Goal: Book appointment/travel/reservation

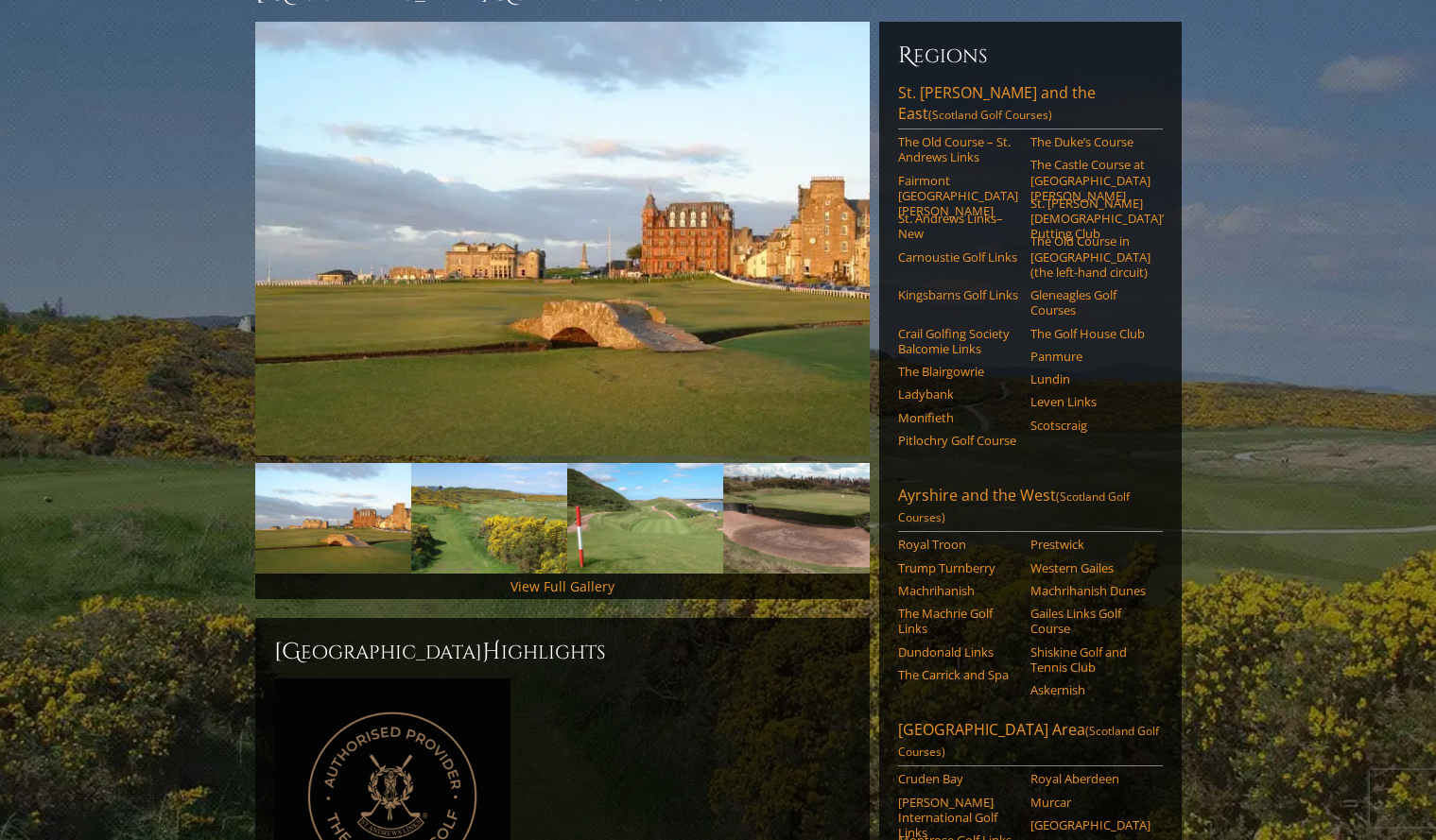
scroll to position [212, 0]
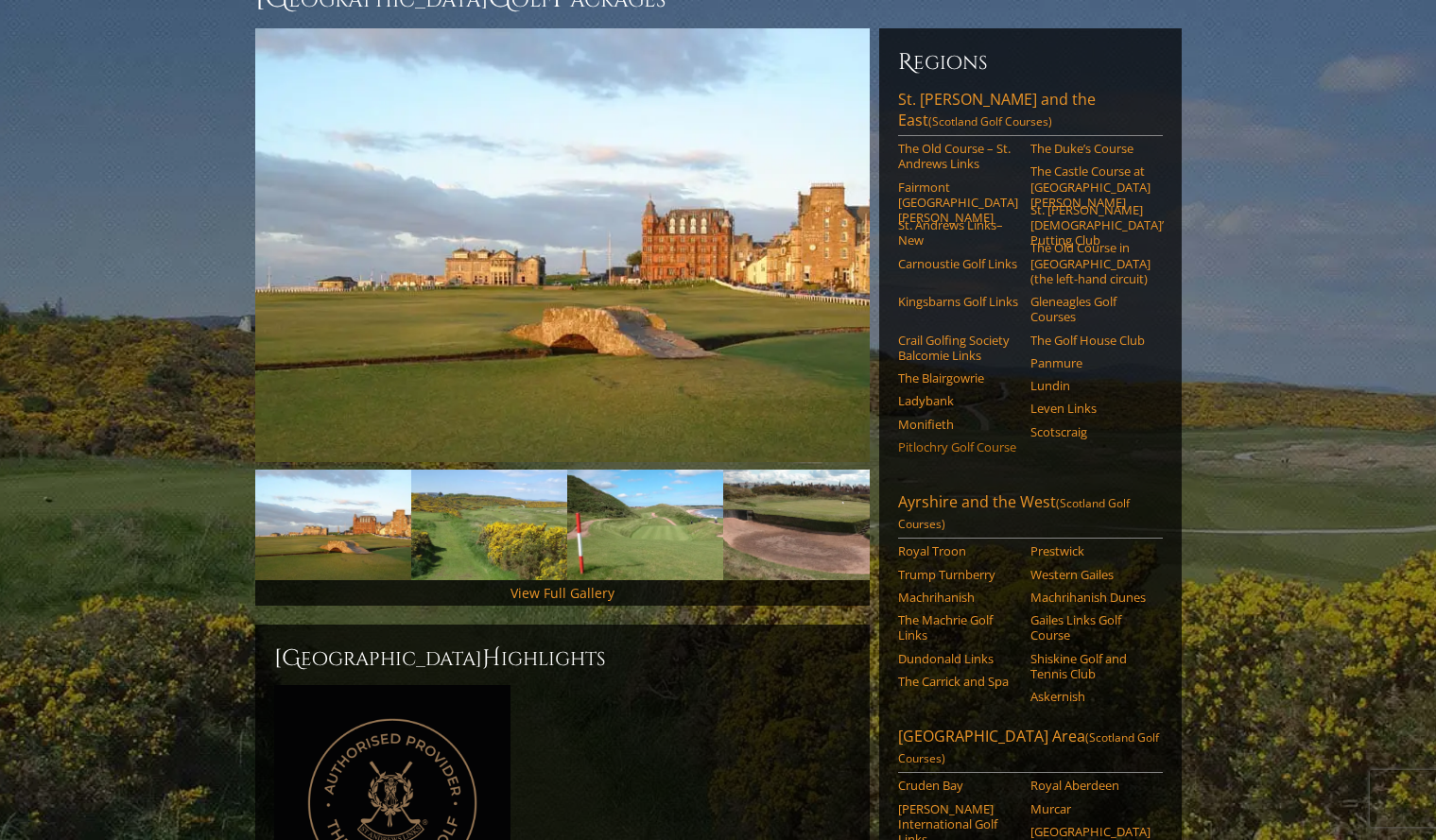
click at [923, 440] on link "Pitlochry Golf Course" at bounding box center [958, 447] width 120 height 15
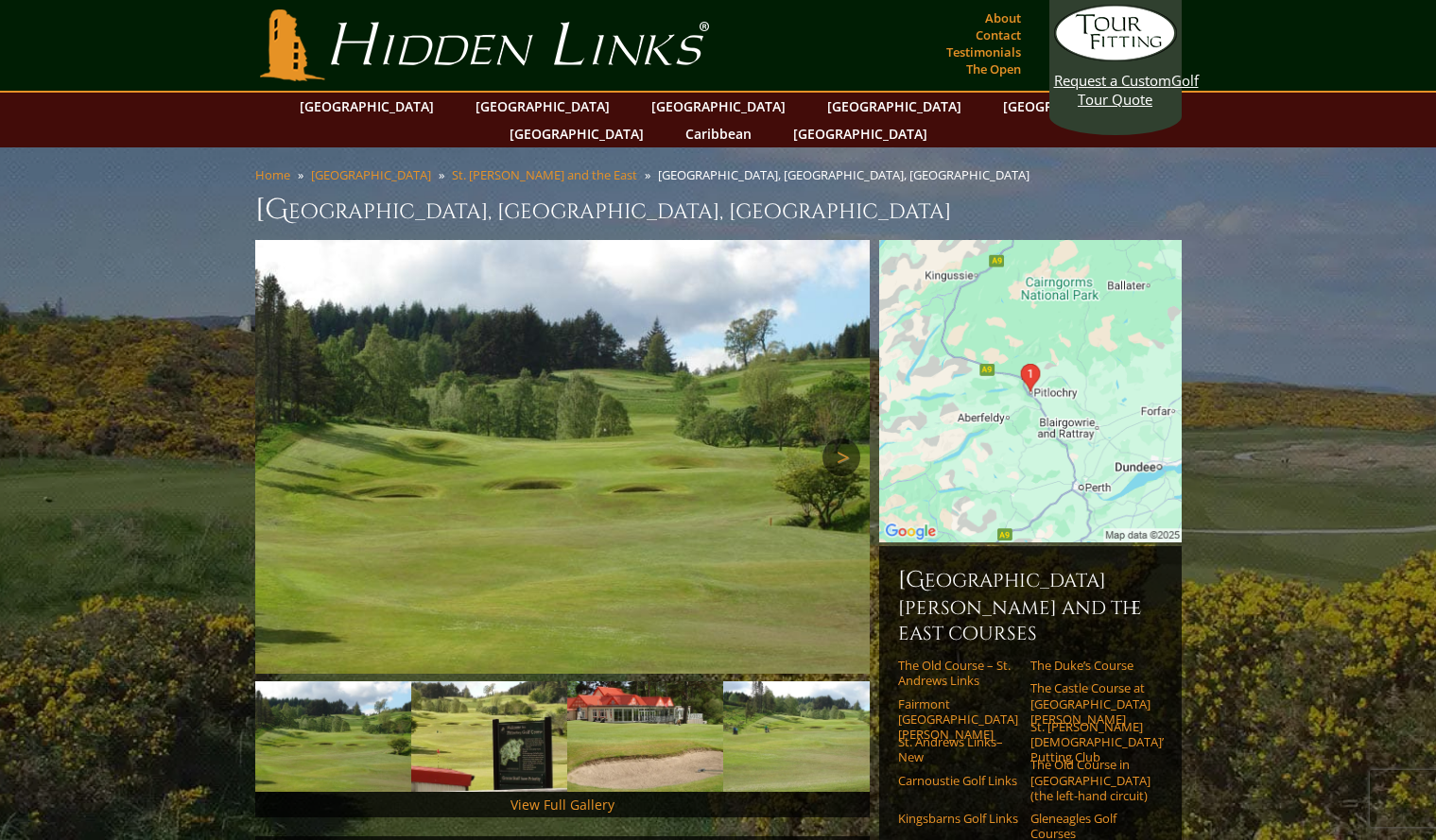
click at [841, 439] on link "Next" at bounding box center [841, 457] width 38 height 38
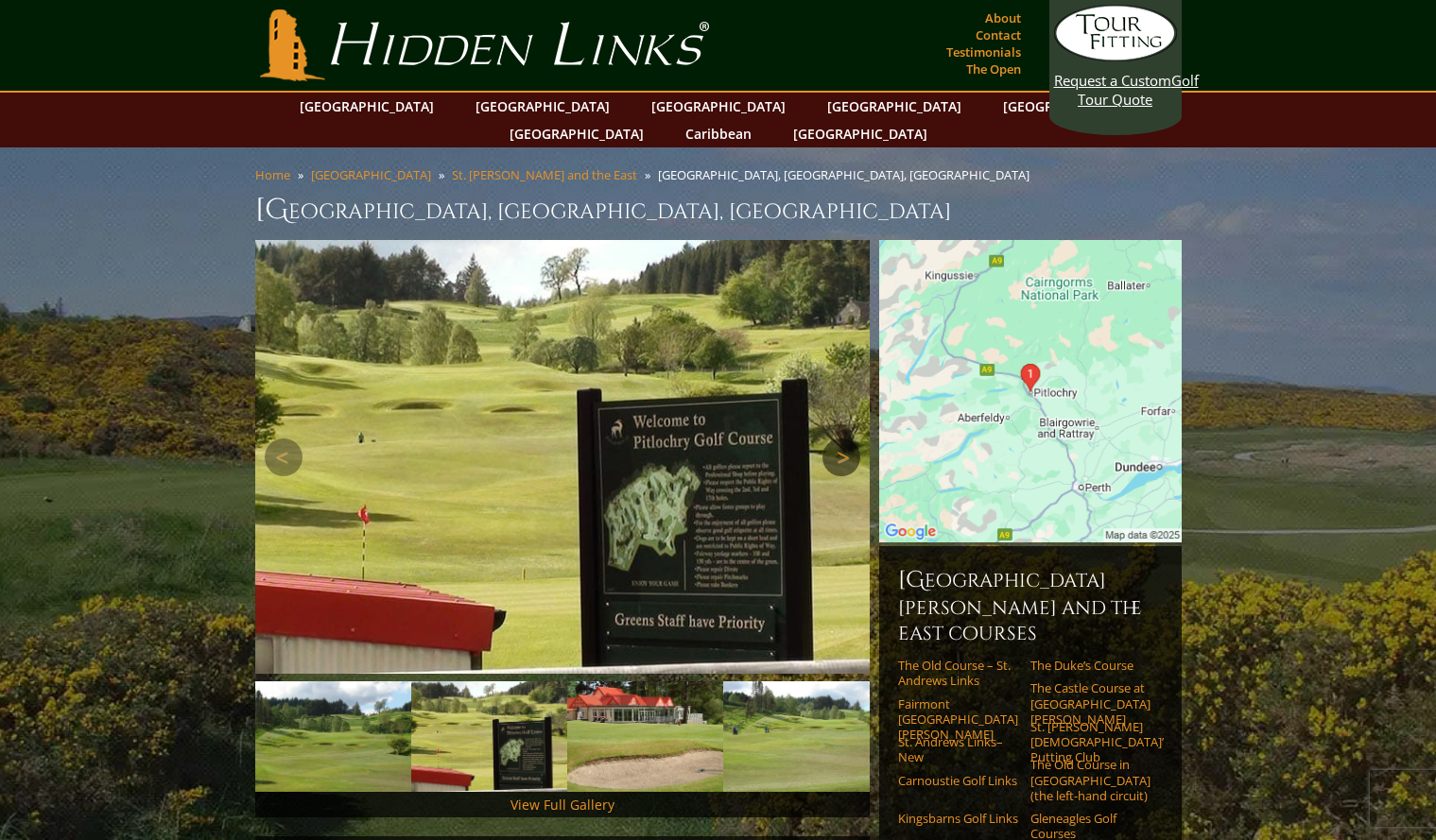
click at [841, 439] on link "Next" at bounding box center [841, 457] width 38 height 38
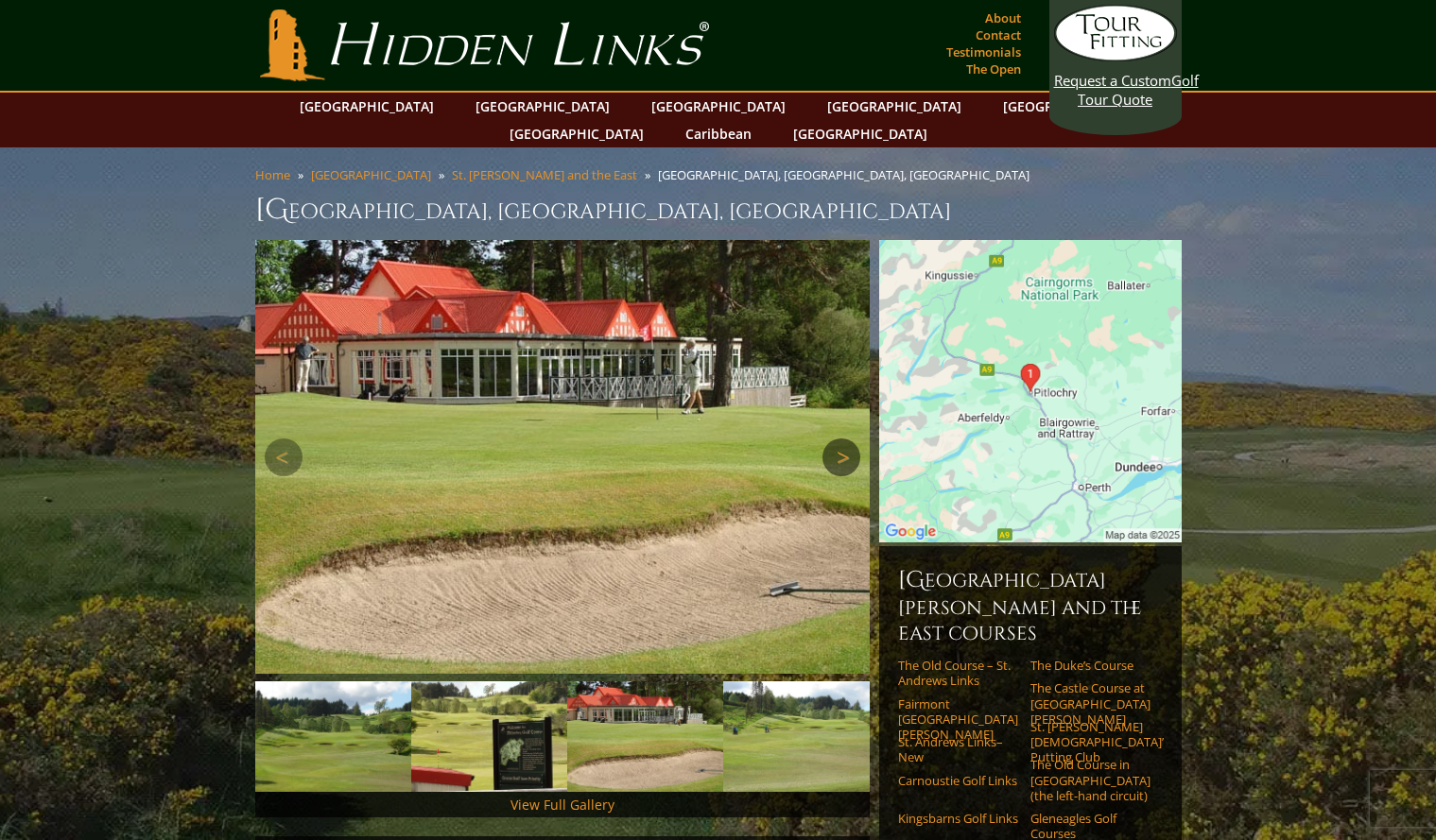
click at [841, 439] on link "Next" at bounding box center [841, 457] width 38 height 38
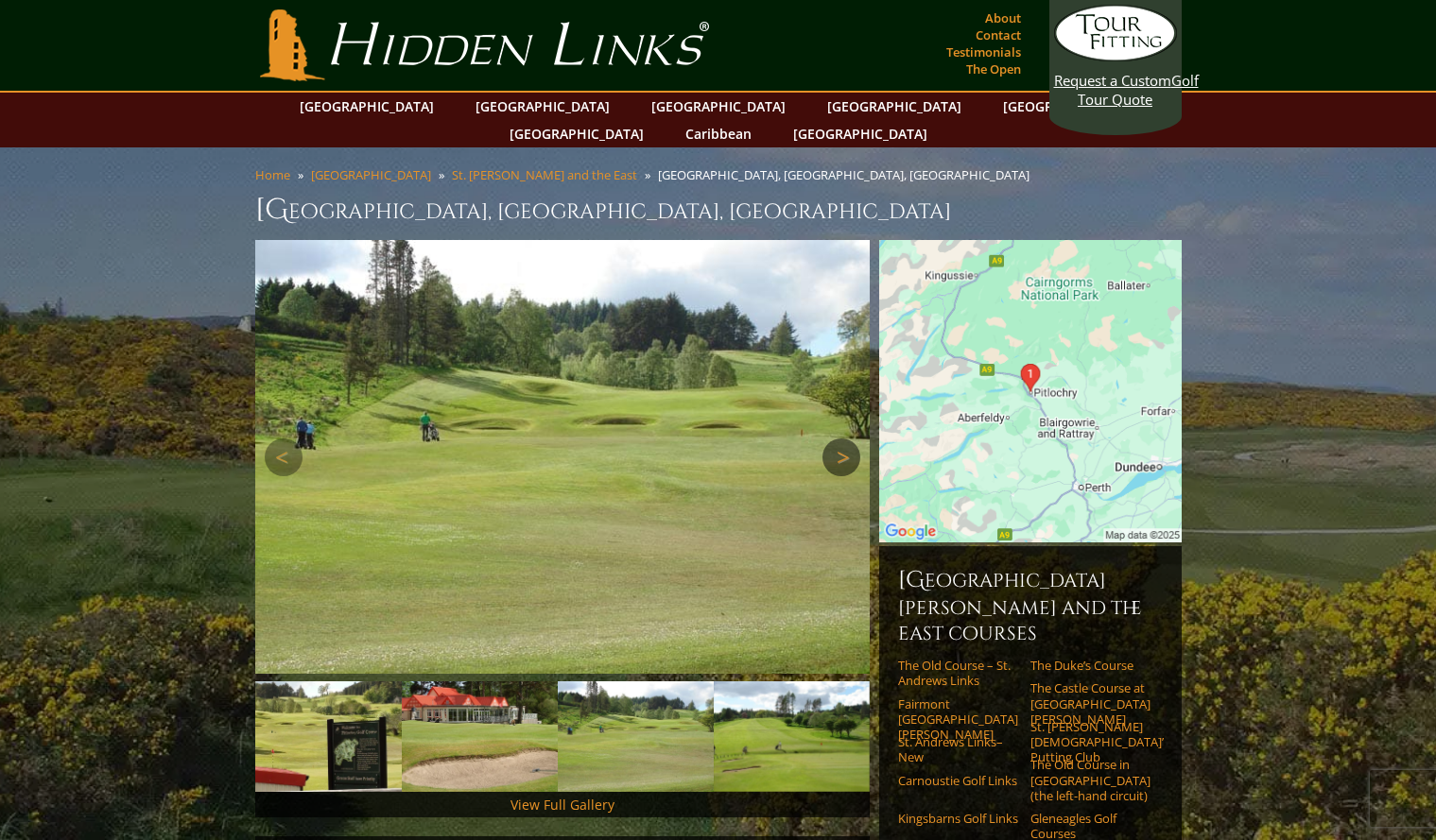
click at [841, 439] on link "Next" at bounding box center [841, 457] width 38 height 38
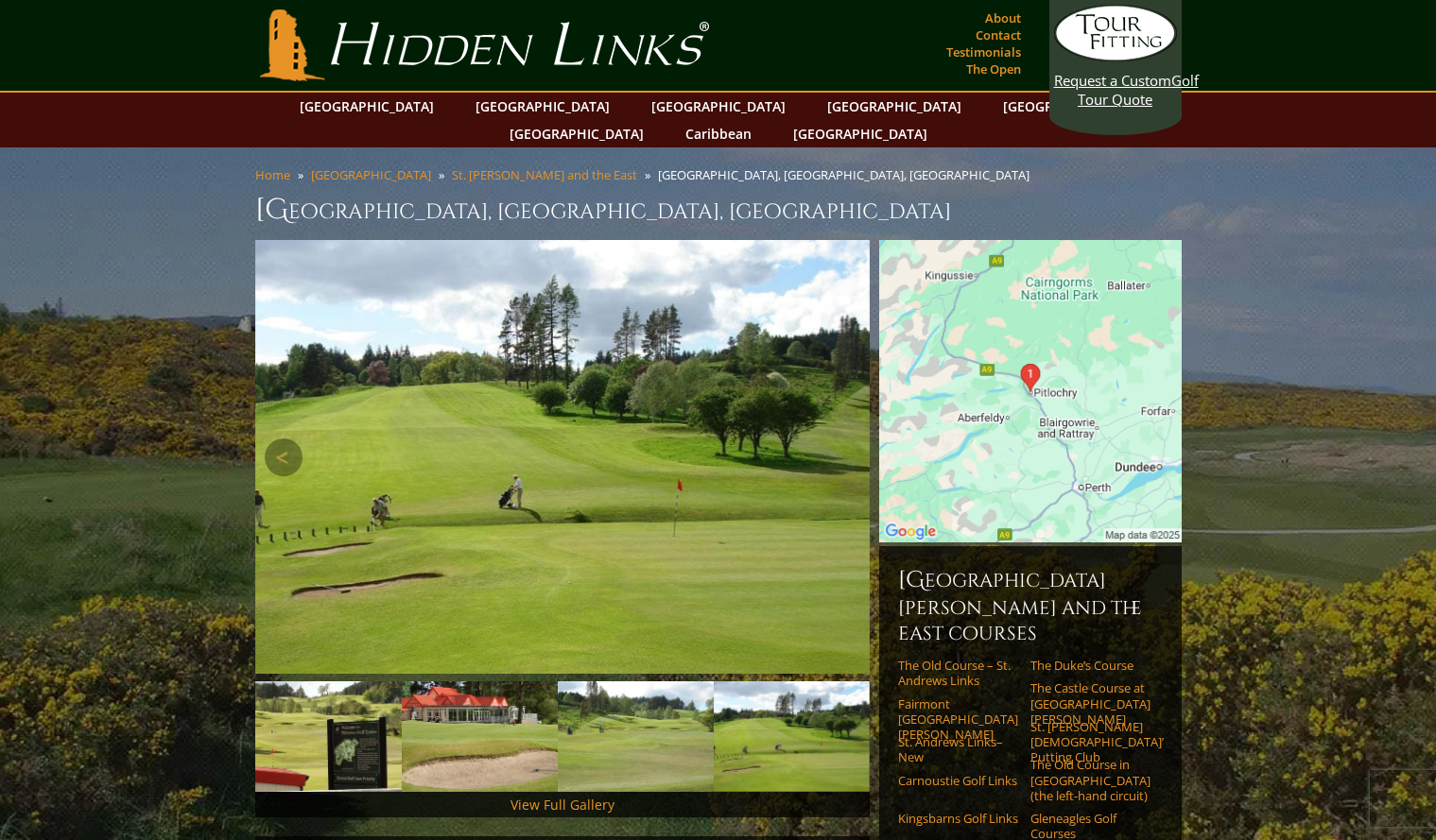
click at [841, 439] on link "Next" at bounding box center [841, 457] width 38 height 38
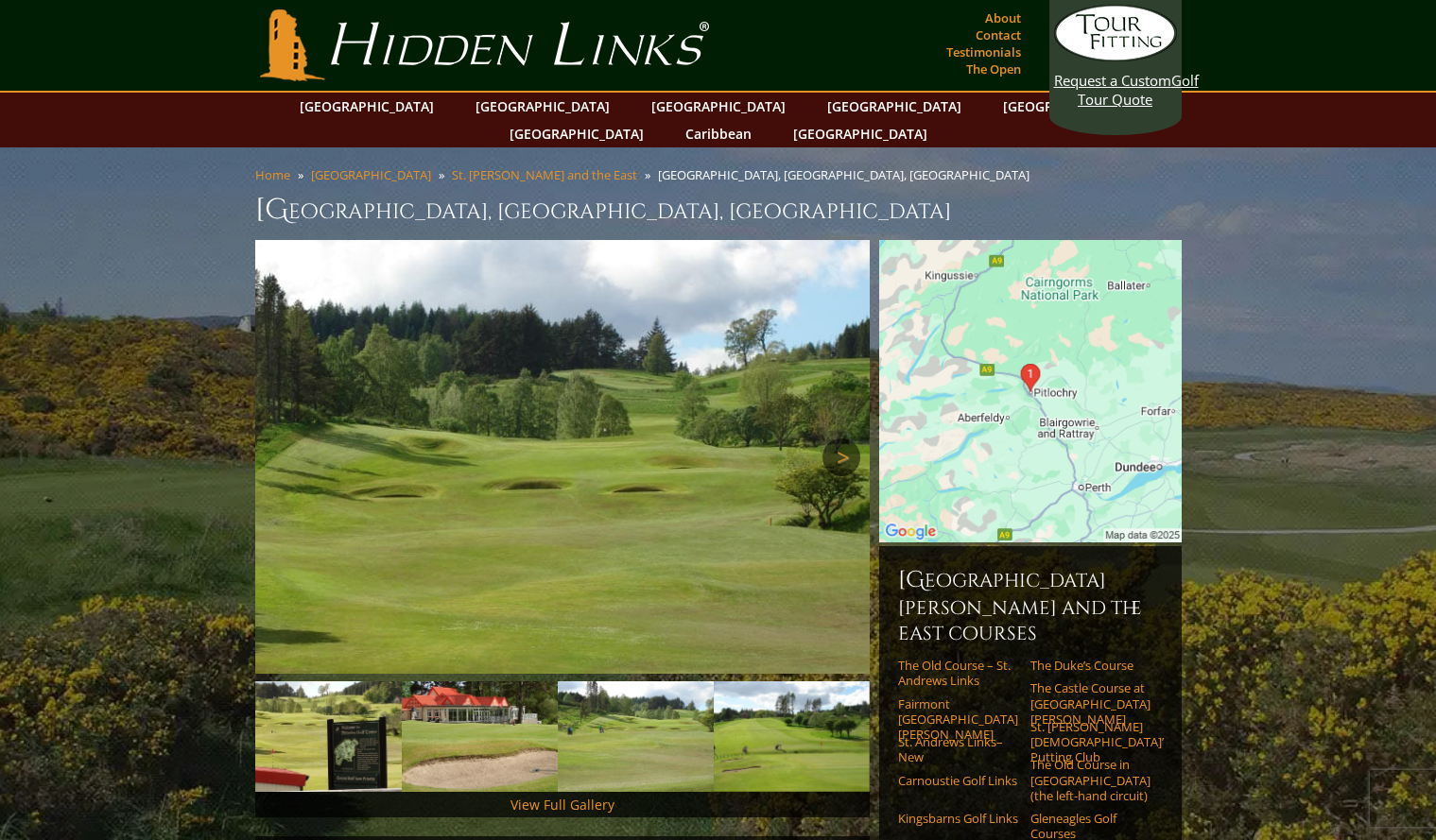
click at [841, 439] on link "Next" at bounding box center [841, 457] width 38 height 38
